Goal: Transaction & Acquisition: Purchase product/service

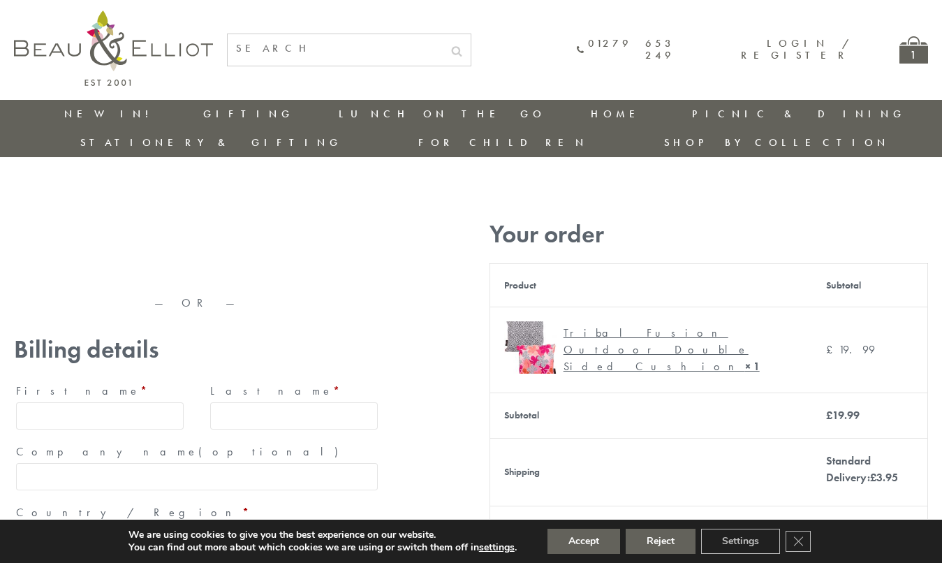
type input "[EMAIL_ADDRESS][DOMAIN_NAME]"
type input "[PERSON_NAME]"
type input "23, [GEOGRAPHIC_DATA], [GEOGRAPHIC_DATA]"
type input "[GEOGRAPHIC_DATA]"
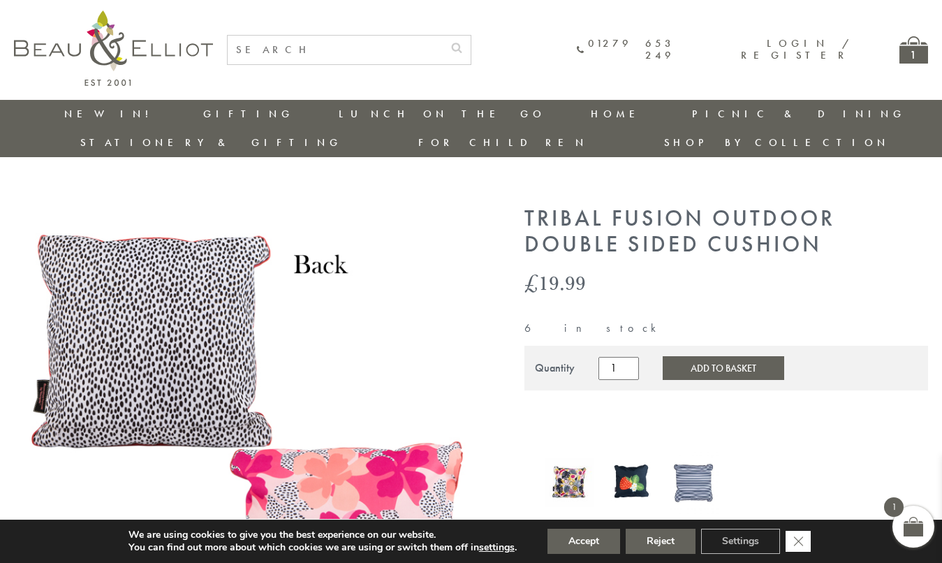
click at [800, 541] on icon "Close GDPR Cookie Banner" at bounding box center [798, 540] width 25 height 21
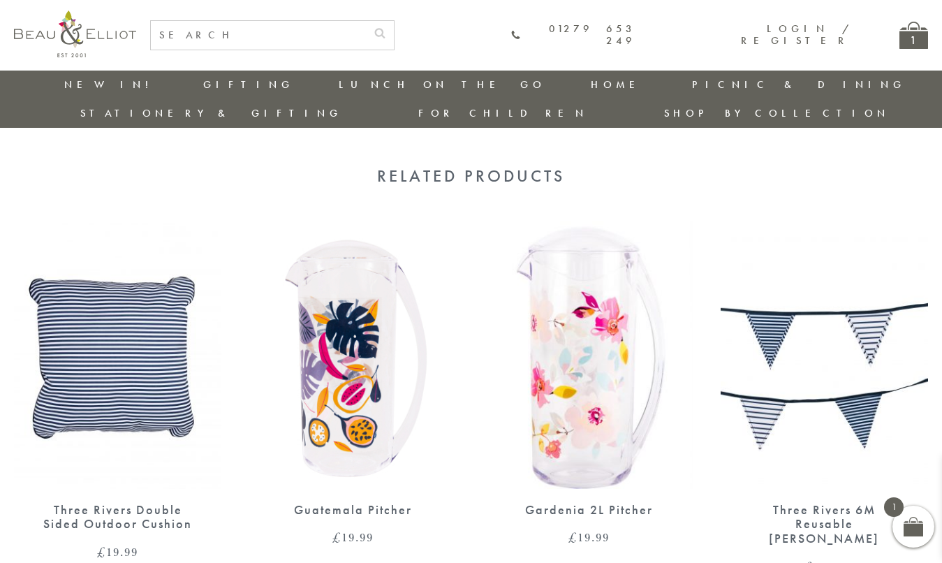
scroll to position [1077, 0]
